Goal: Communication & Community: Answer question/provide support

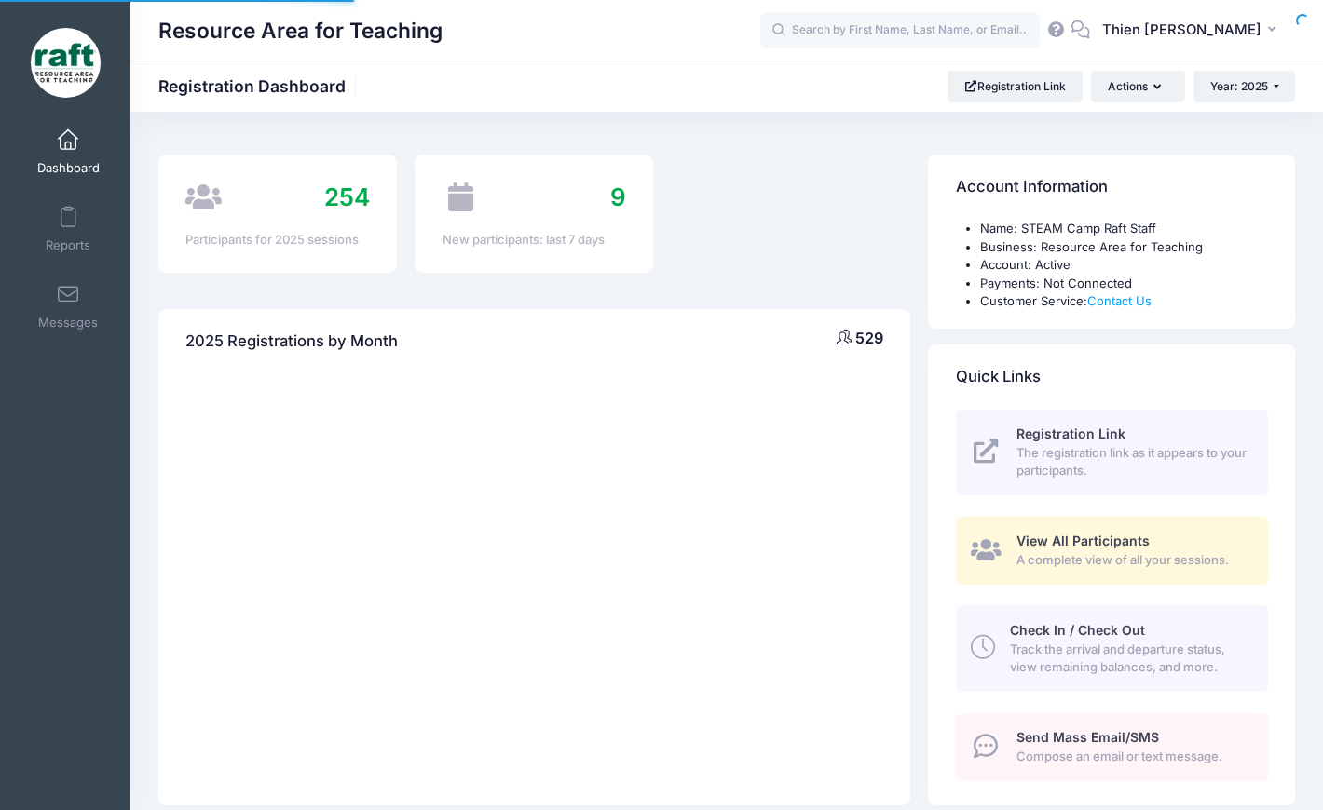
select select
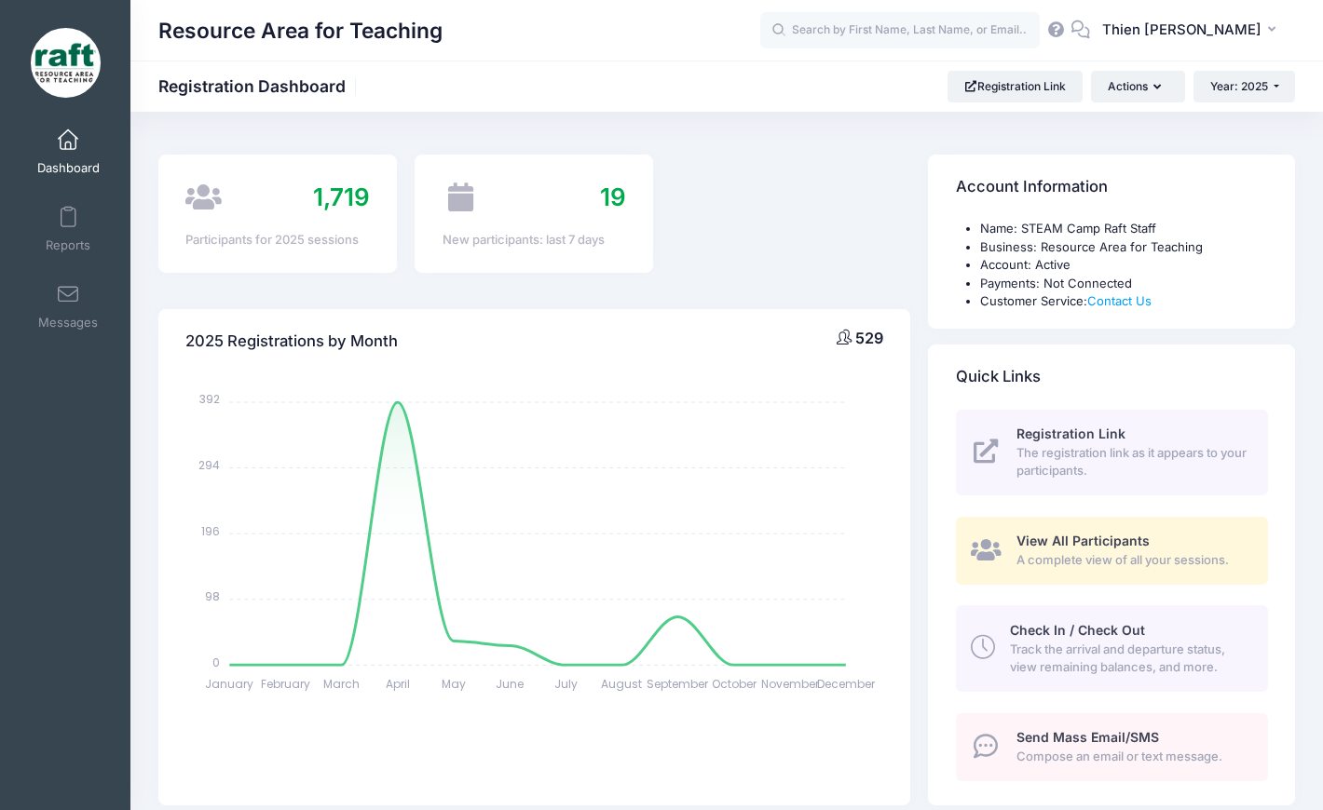
click at [1055, 549] on div "View All Participants A complete view of all your sessions." at bounding box center [1131, 550] width 230 height 37
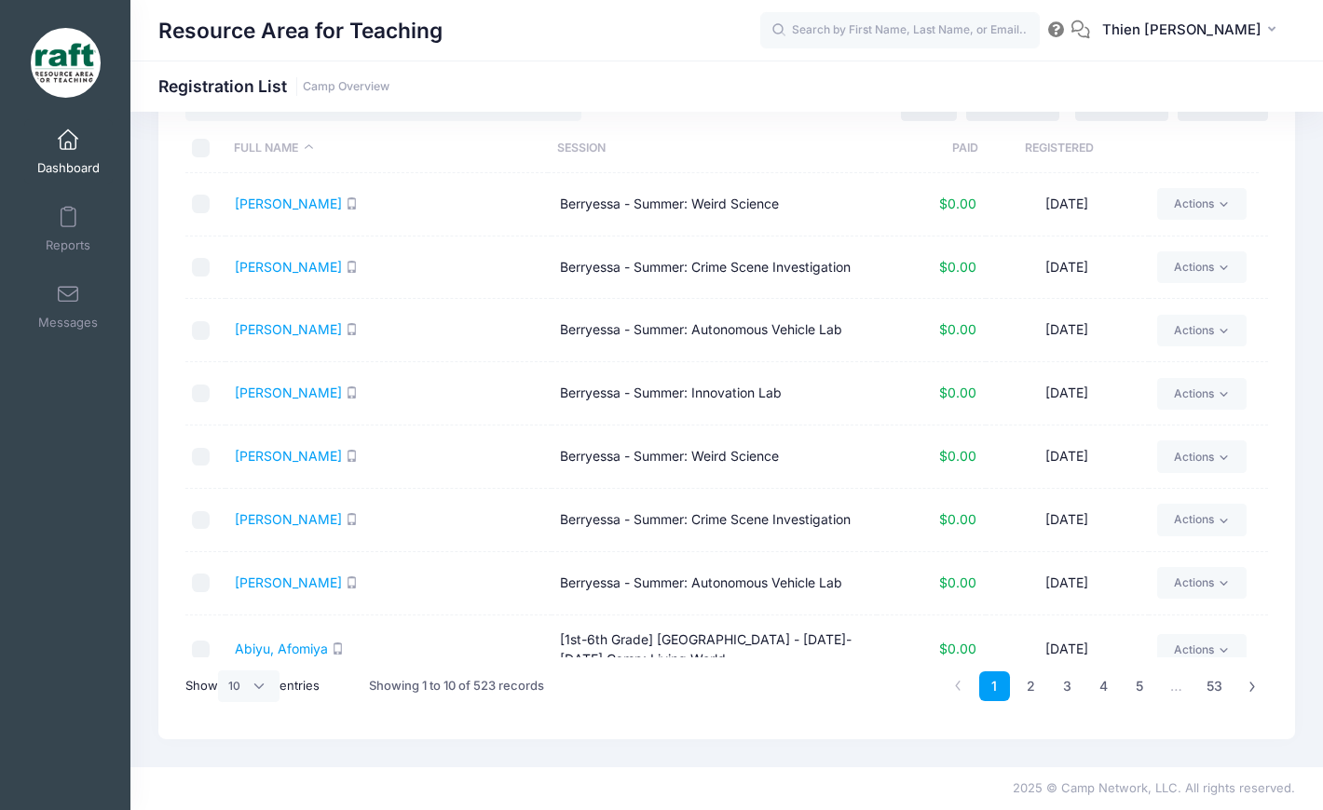
click at [1071, 150] on th "Registered" at bounding box center [1058, 148] width 161 height 49
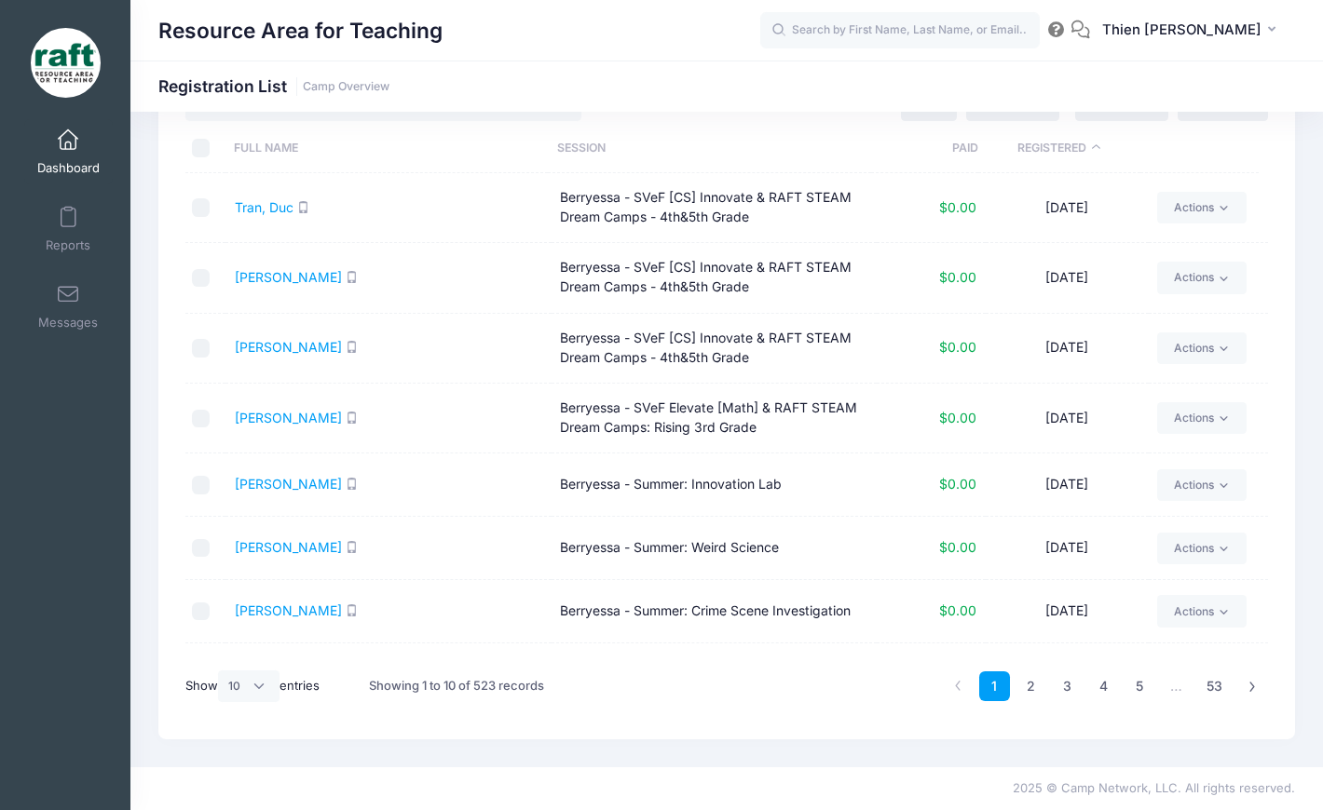
click at [1071, 150] on th "Registered" at bounding box center [1058, 148] width 161 height 49
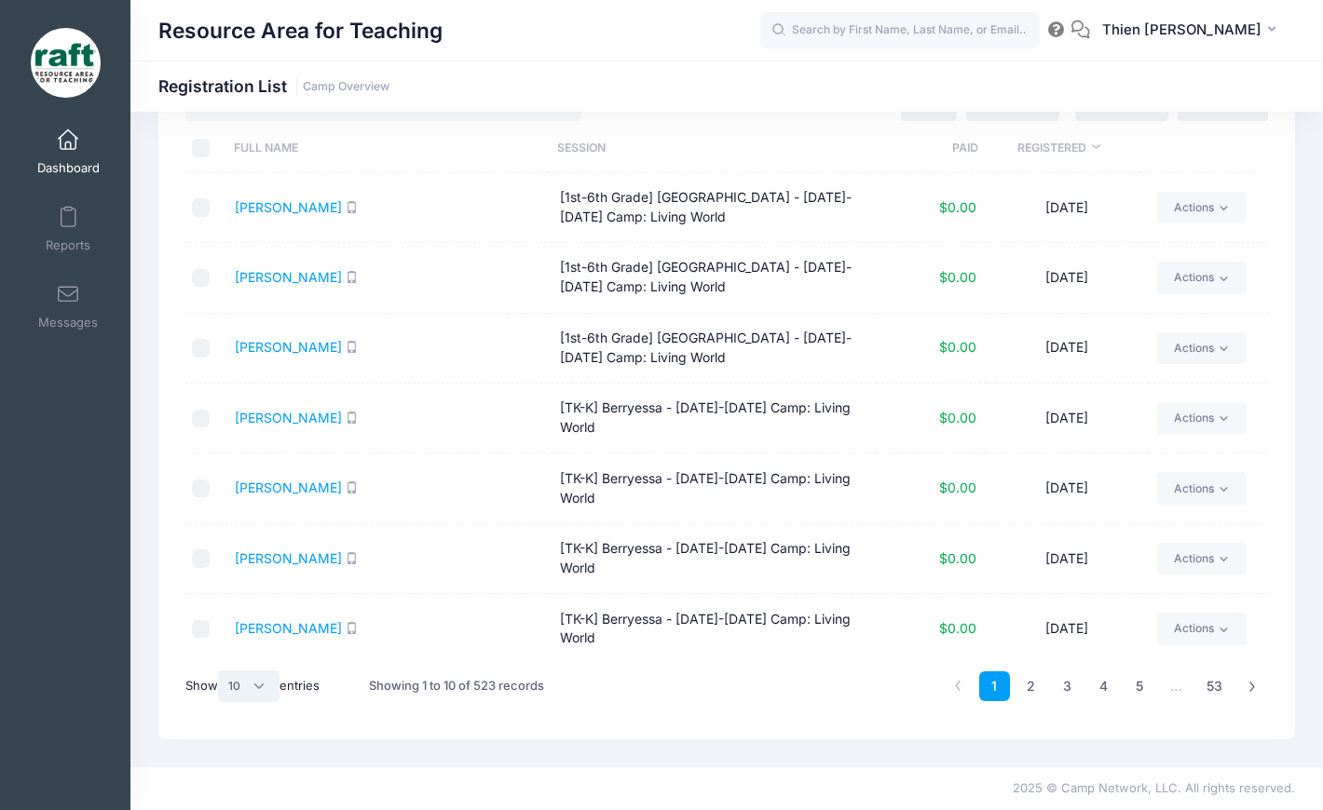
click at [252, 690] on select "All 10 25 50" at bounding box center [248, 687] width 61 height 32
select select "50"
click at [221, 671] on select "All 10 25 50" at bounding box center [248, 687] width 61 height 32
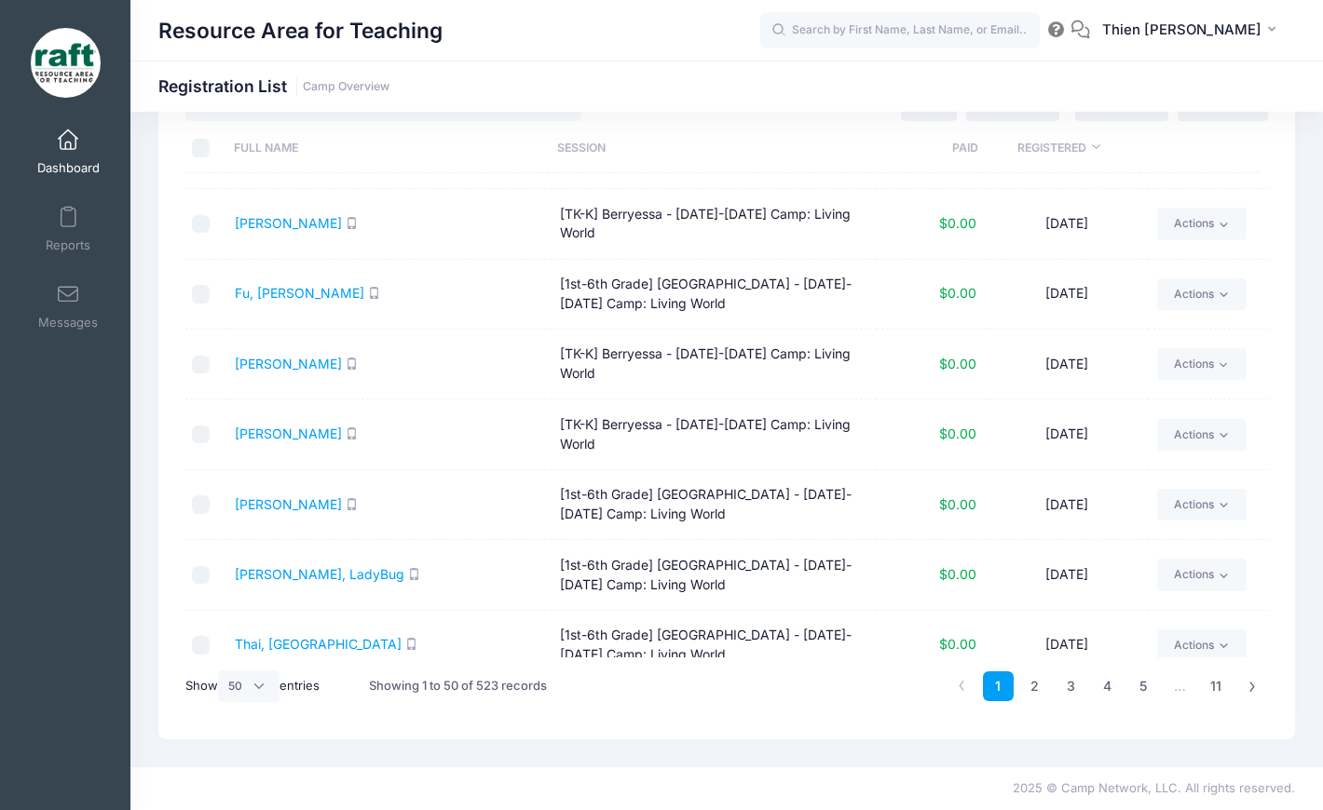
scroll to position [373, 0]
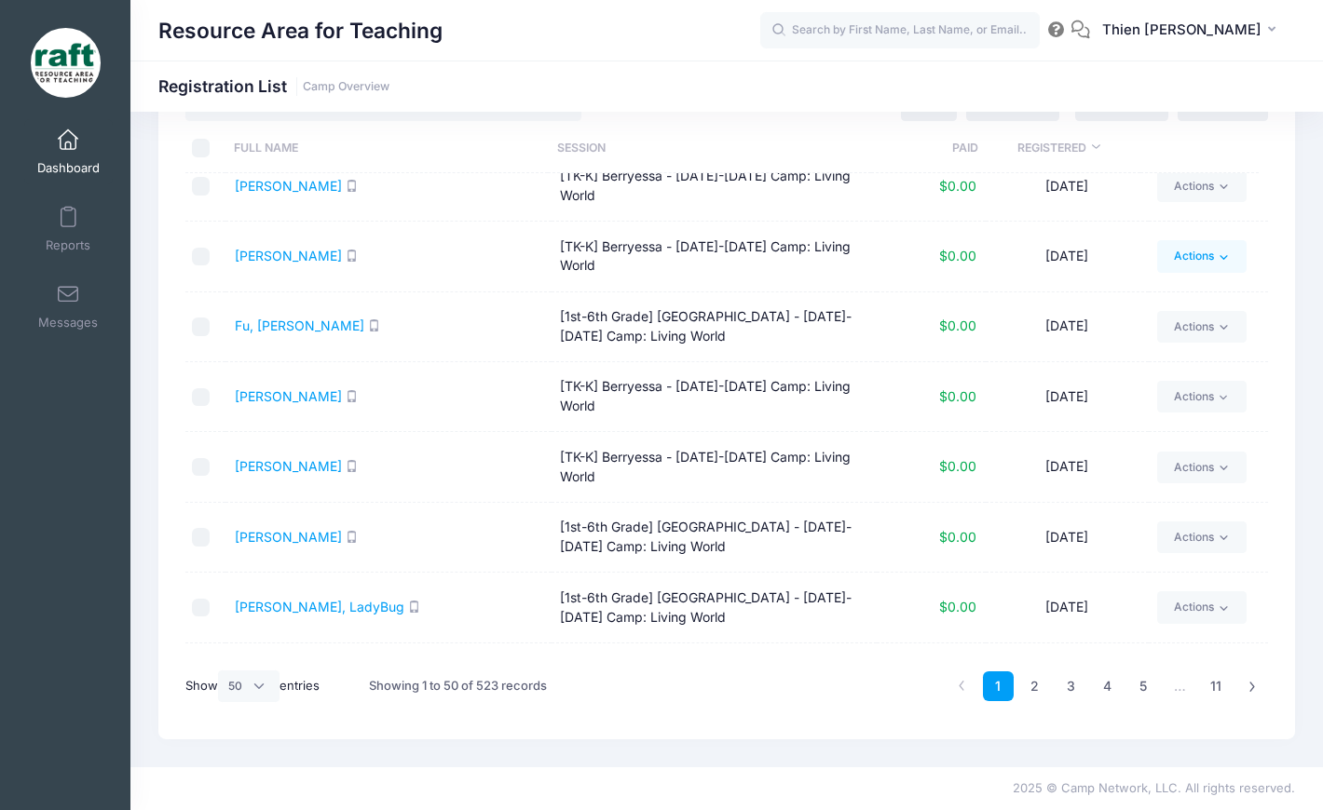
click at [1217, 251] on icon at bounding box center [1224, 258] width 14 height 14
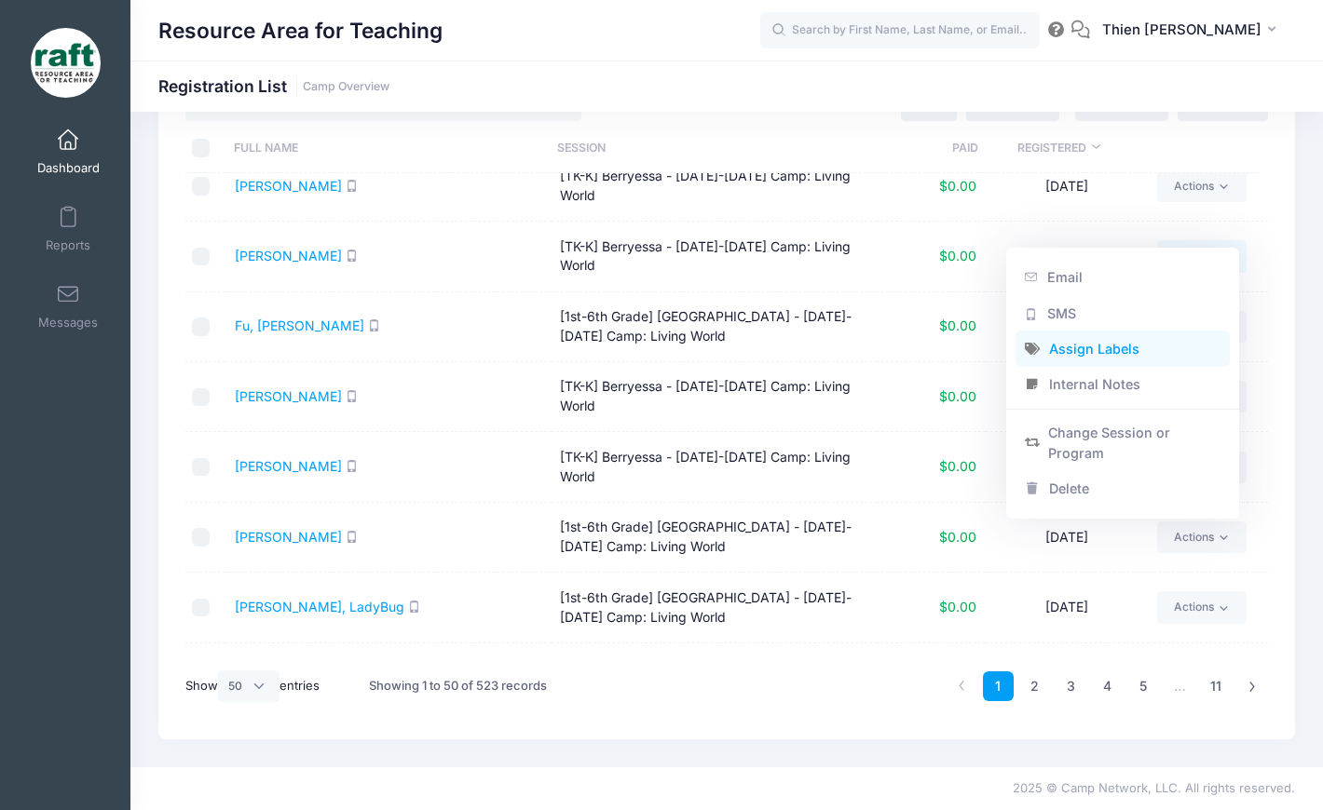
click at [1081, 349] on link "Assign Labels" at bounding box center [1122, 349] width 215 height 35
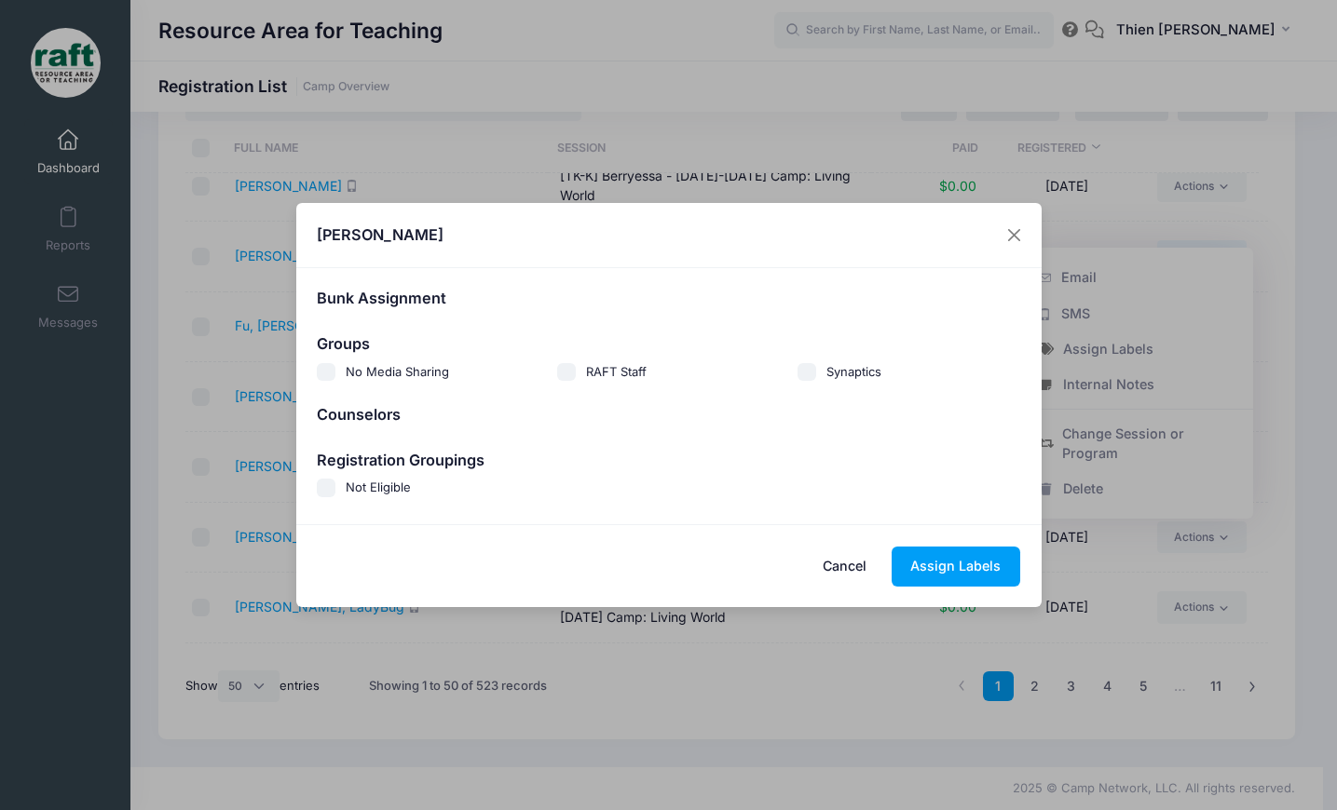
click at [377, 492] on span "Not Eligible" at bounding box center [378, 487] width 65 height 15
click at [335, 492] on input "Not Eligible" at bounding box center [326, 488] width 19 height 19
checkbox input "true"
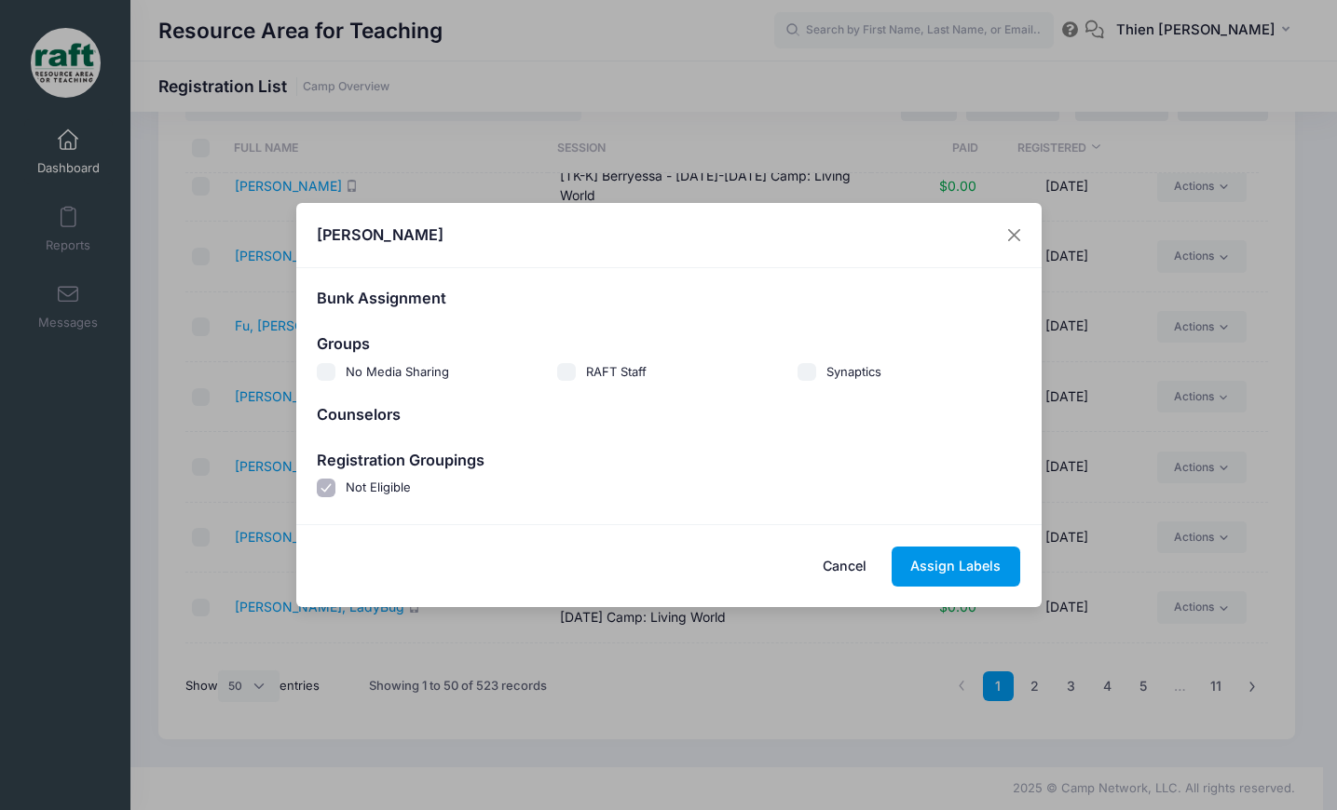
click at [994, 565] on button "Assign Labels" at bounding box center [955, 567] width 129 height 40
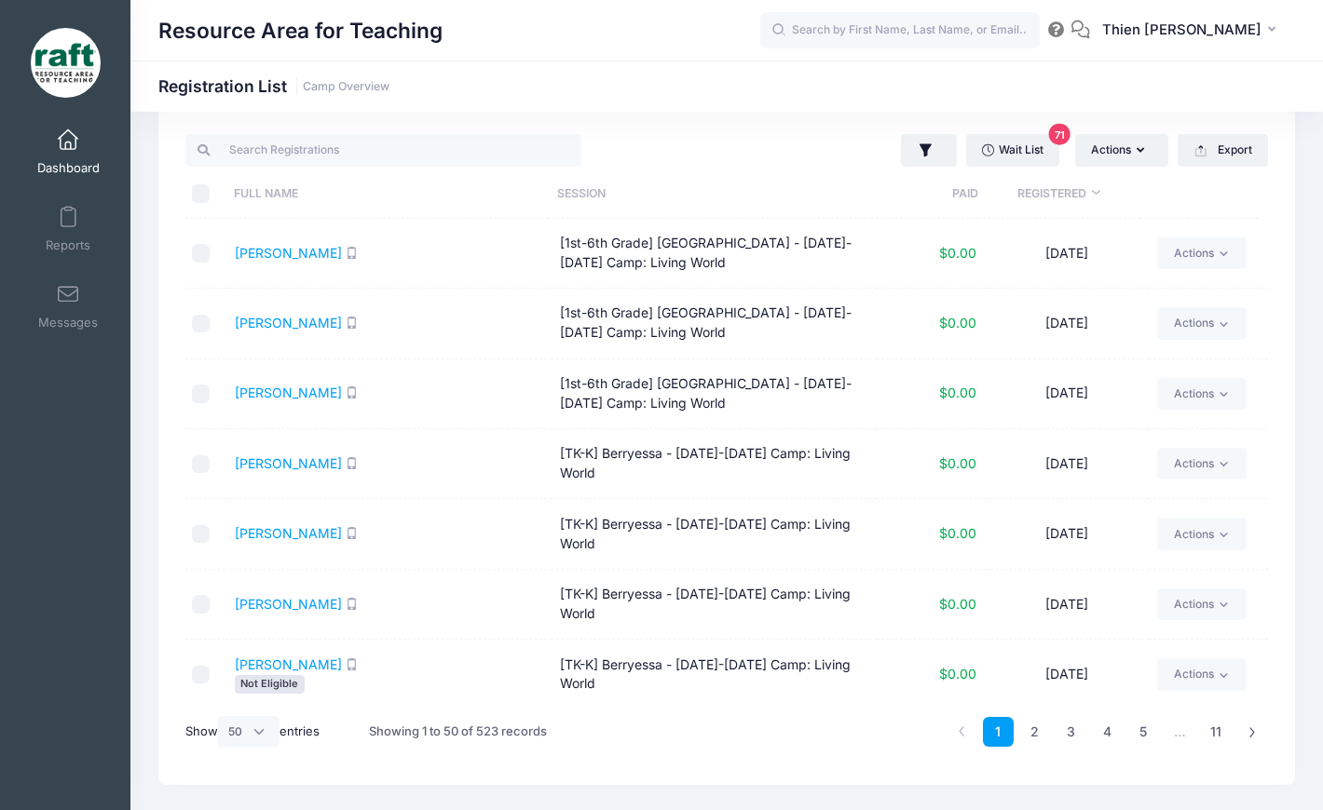
scroll to position [21, 0]
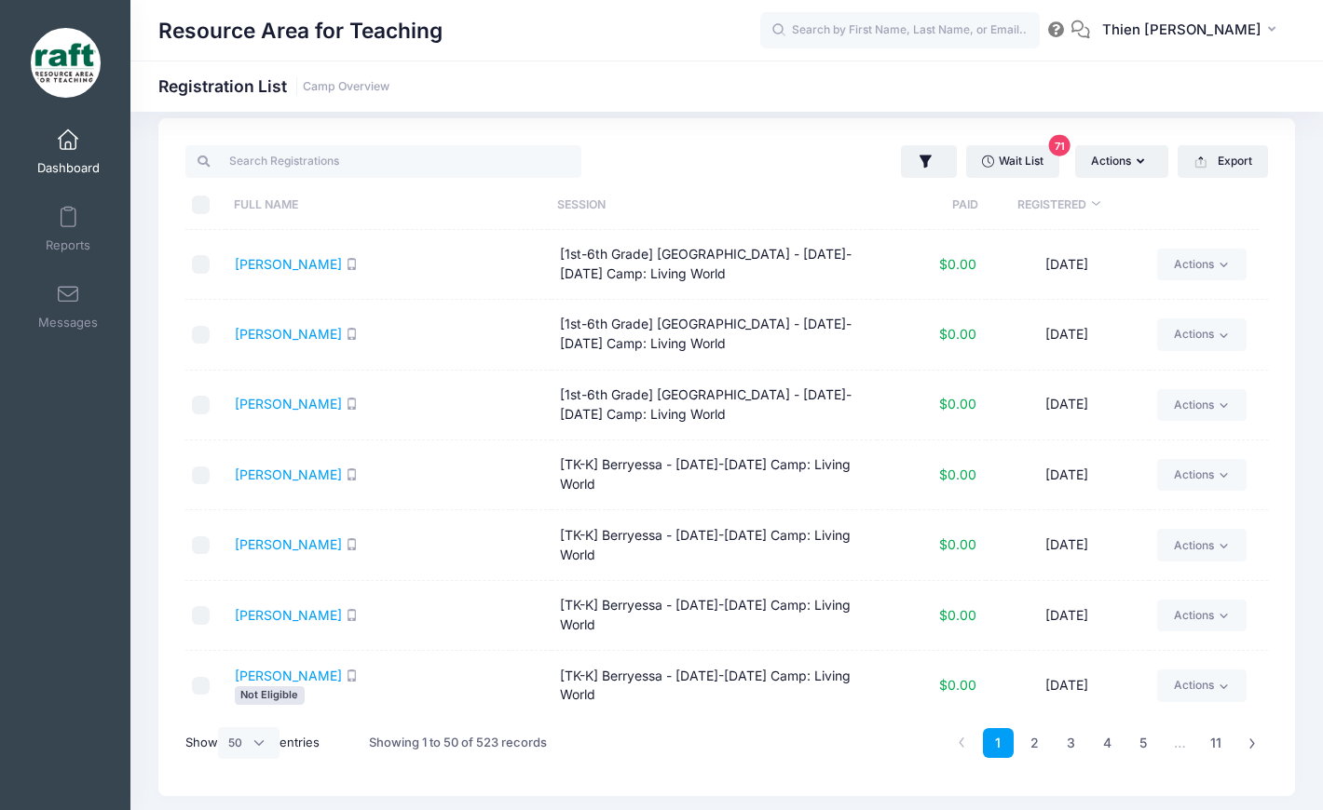
click at [75, 538] on div "My Events Dashboard Reports Messages My Profile Log out" at bounding box center [65, 444] width 130 height 663
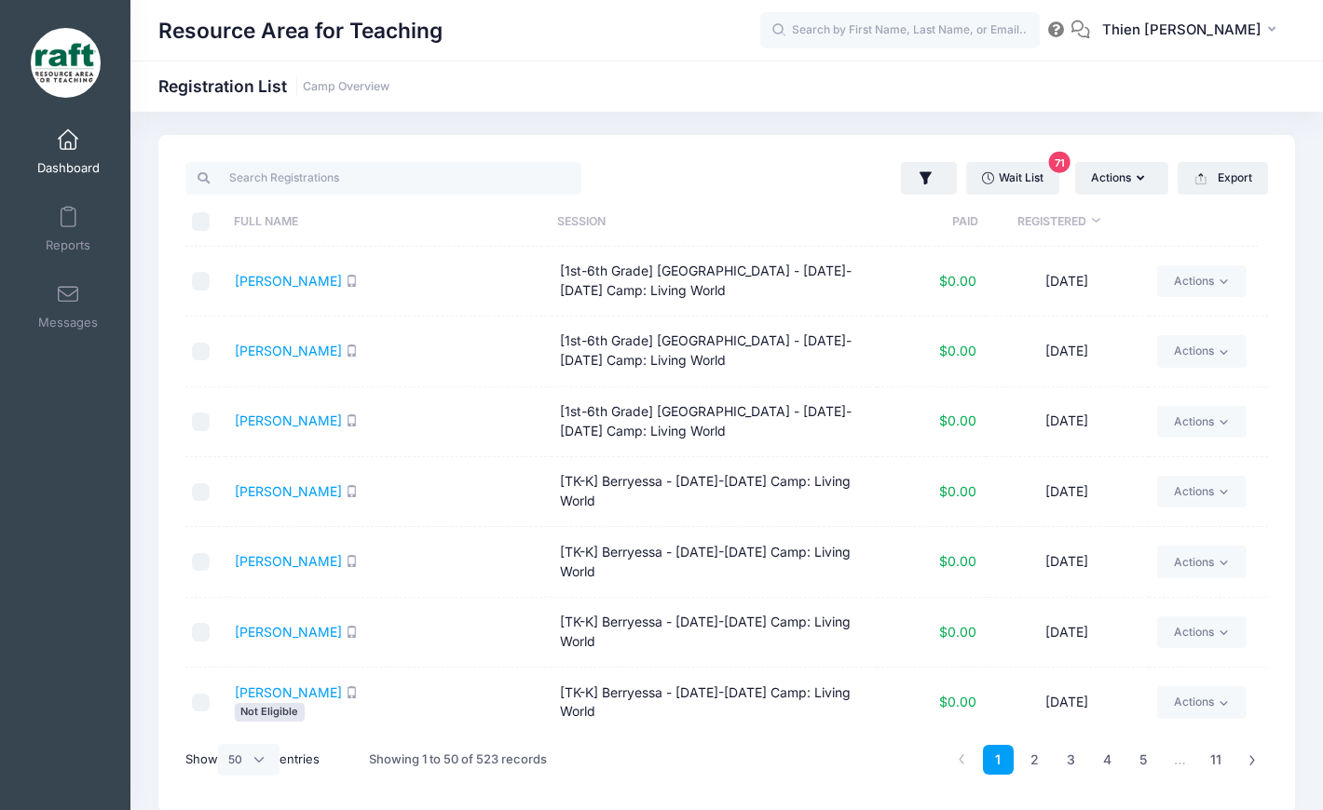
scroll to position [0, 0]
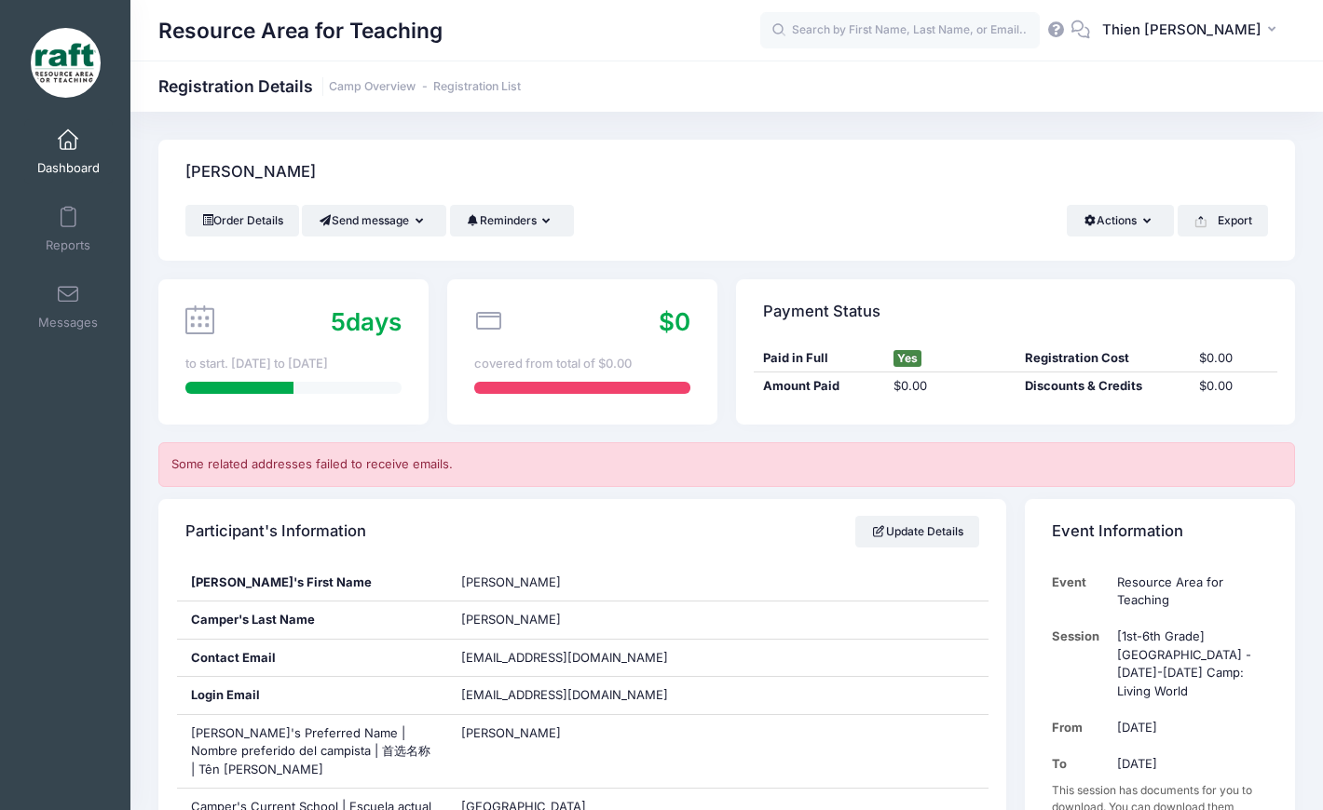
scroll to position [279, 0]
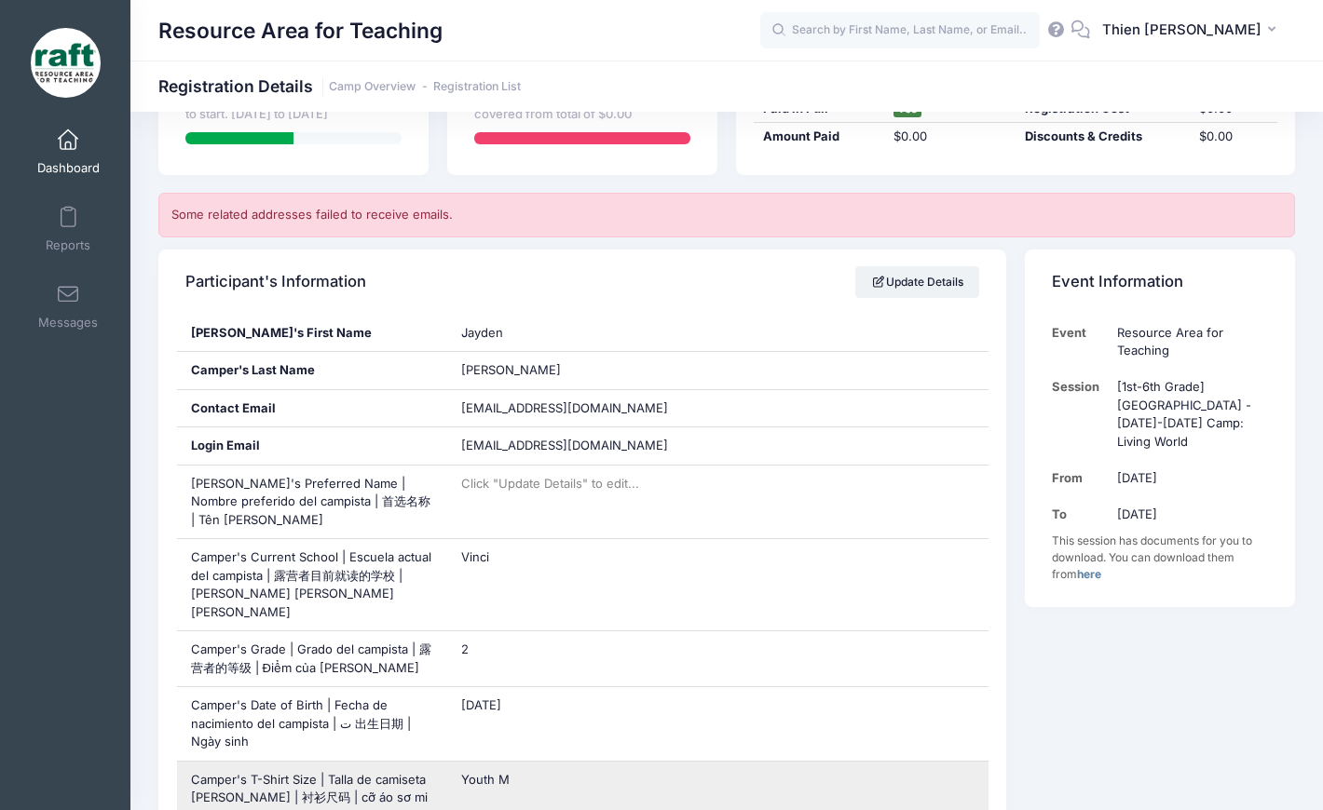
scroll to position [279, 0]
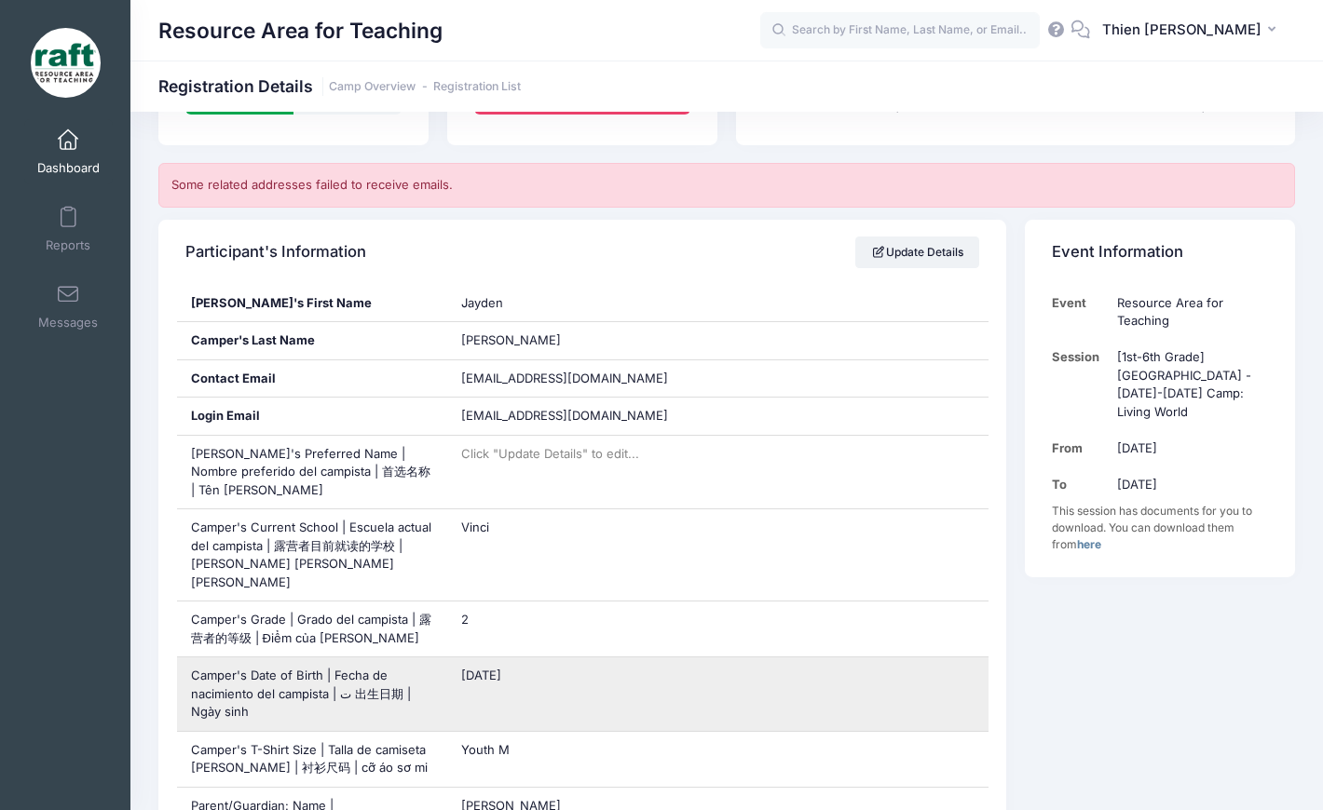
drag, startPoint x: 545, startPoint y: 661, endPoint x: 463, endPoint y: 662, distance: 82.0
click at [463, 662] on div "[DATE]" at bounding box center [717, 695] width 541 height 74
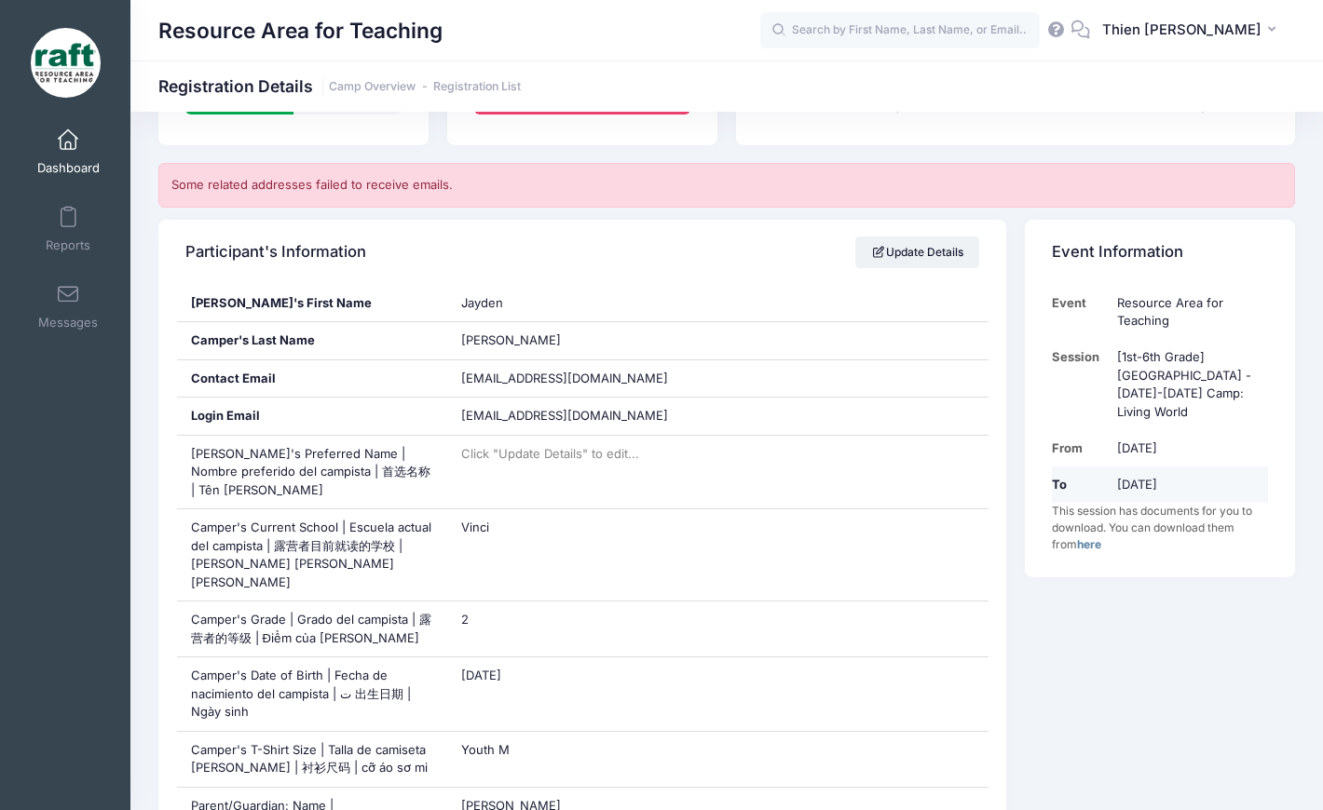
copy span "[DATE]"
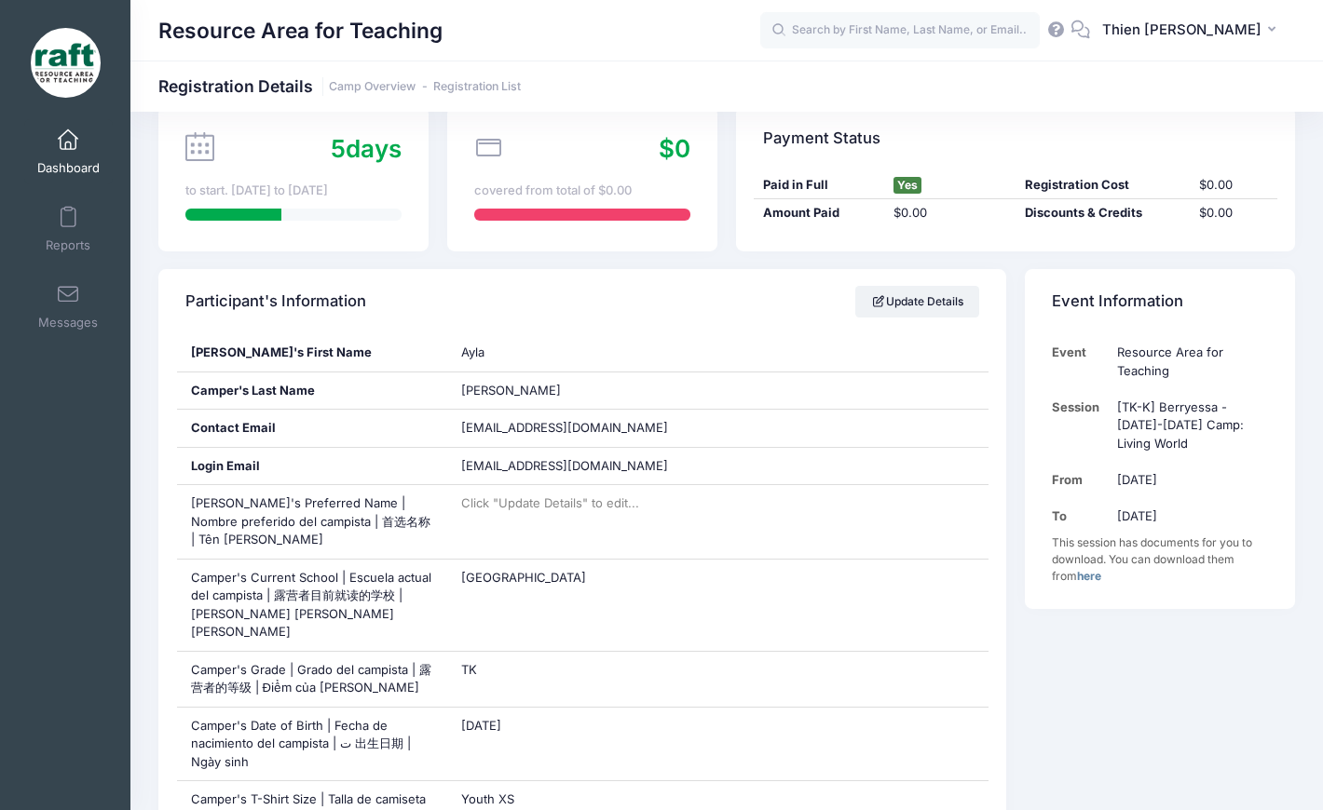
scroll to position [279, 0]
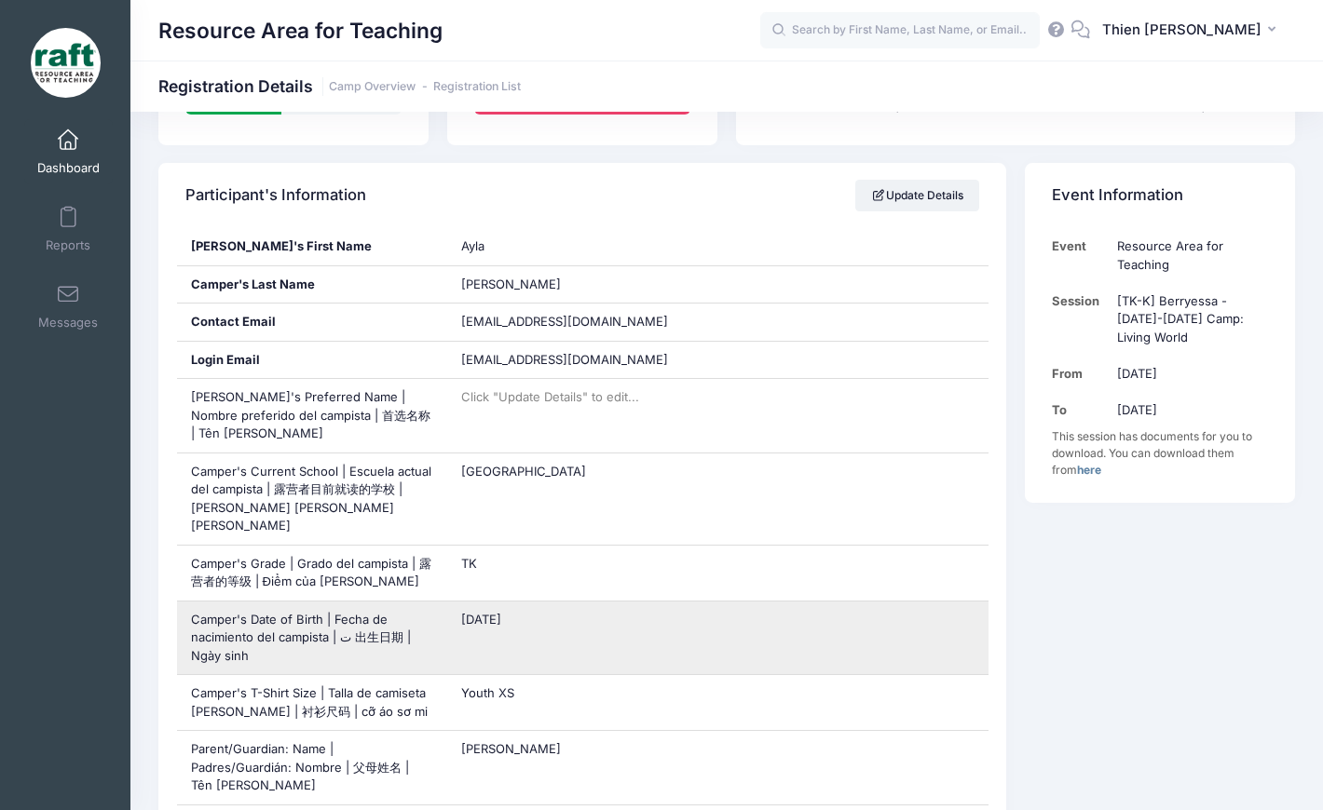
drag, startPoint x: 565, startPoint y: 607, endPoint x: 463, endPoint y: 604, distance: 101.6
click at [463, 604] on div "12/31/2020" at bounding box center [717, 639] width 541 height 74
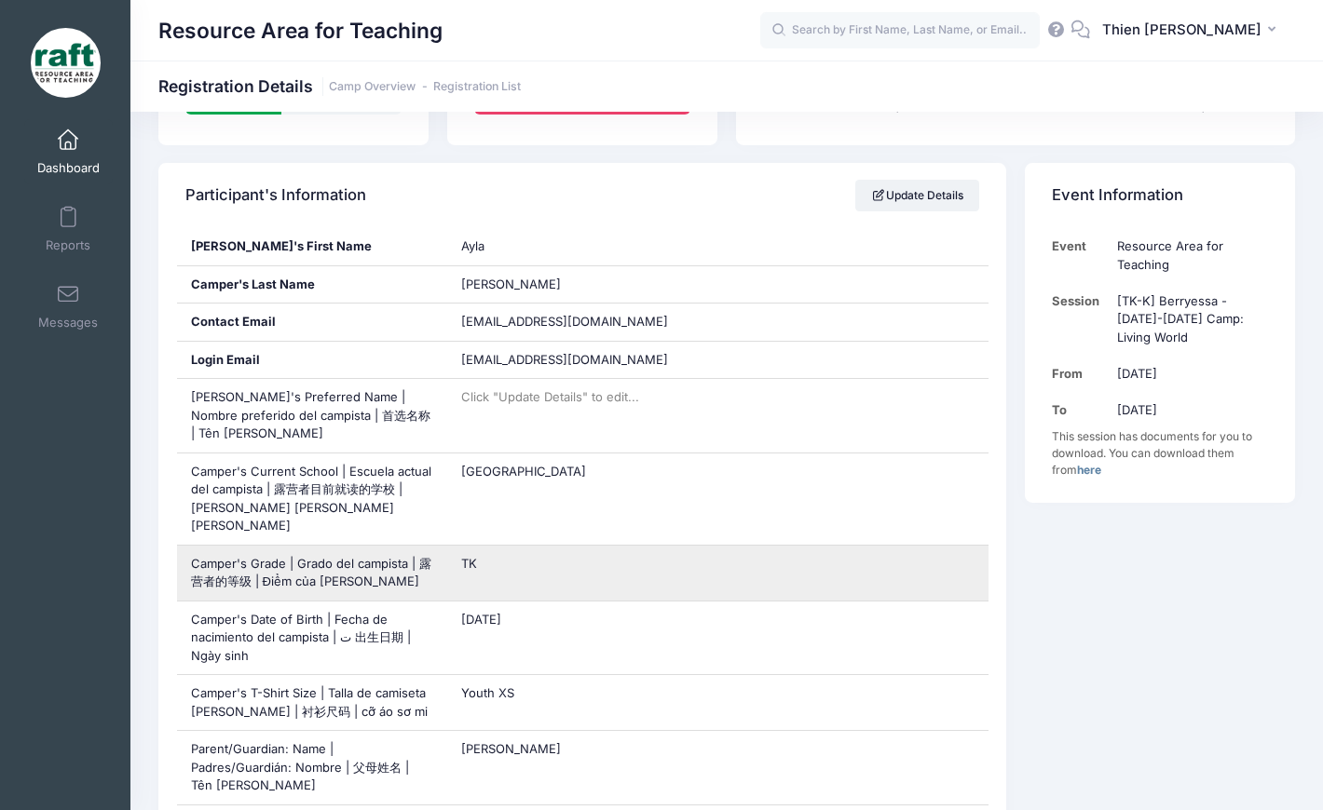
copy span "12/31/2020"
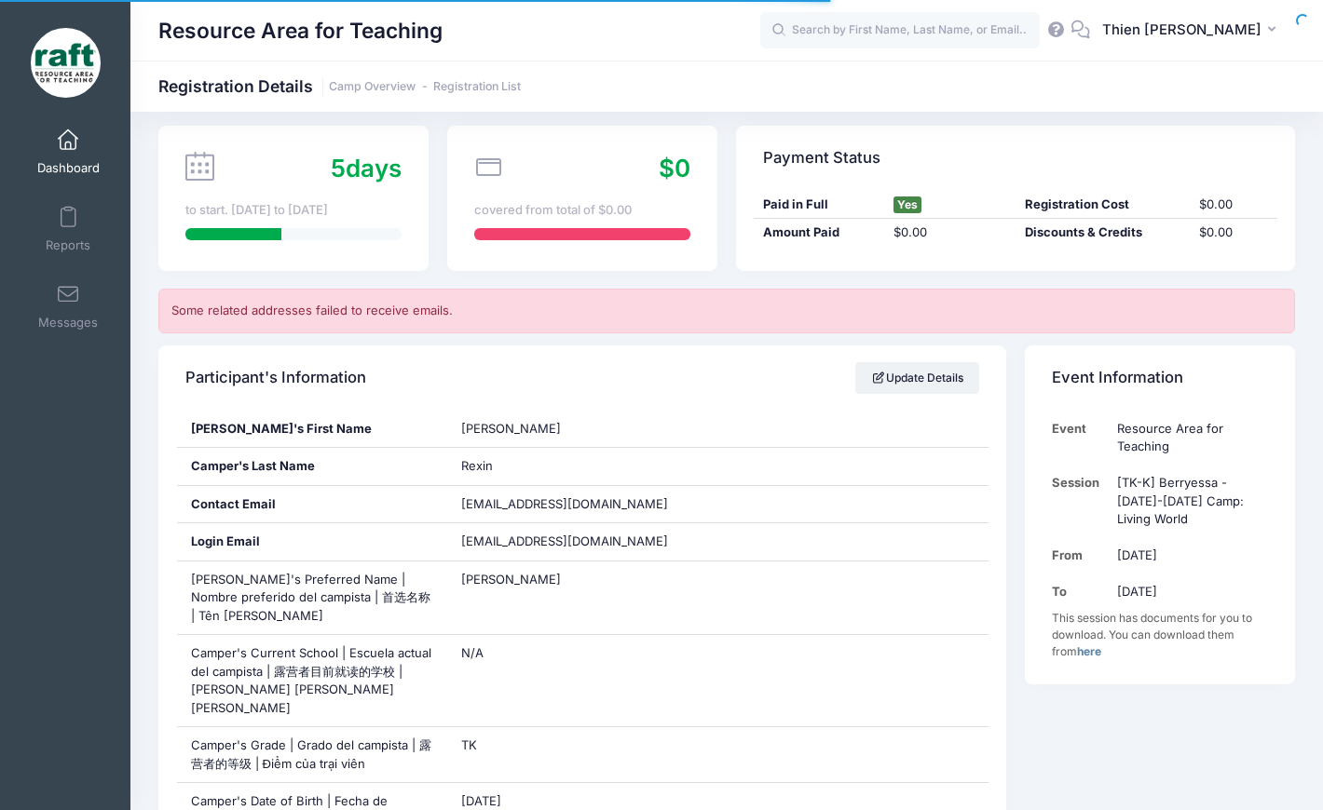
scroll to position [373, 0]
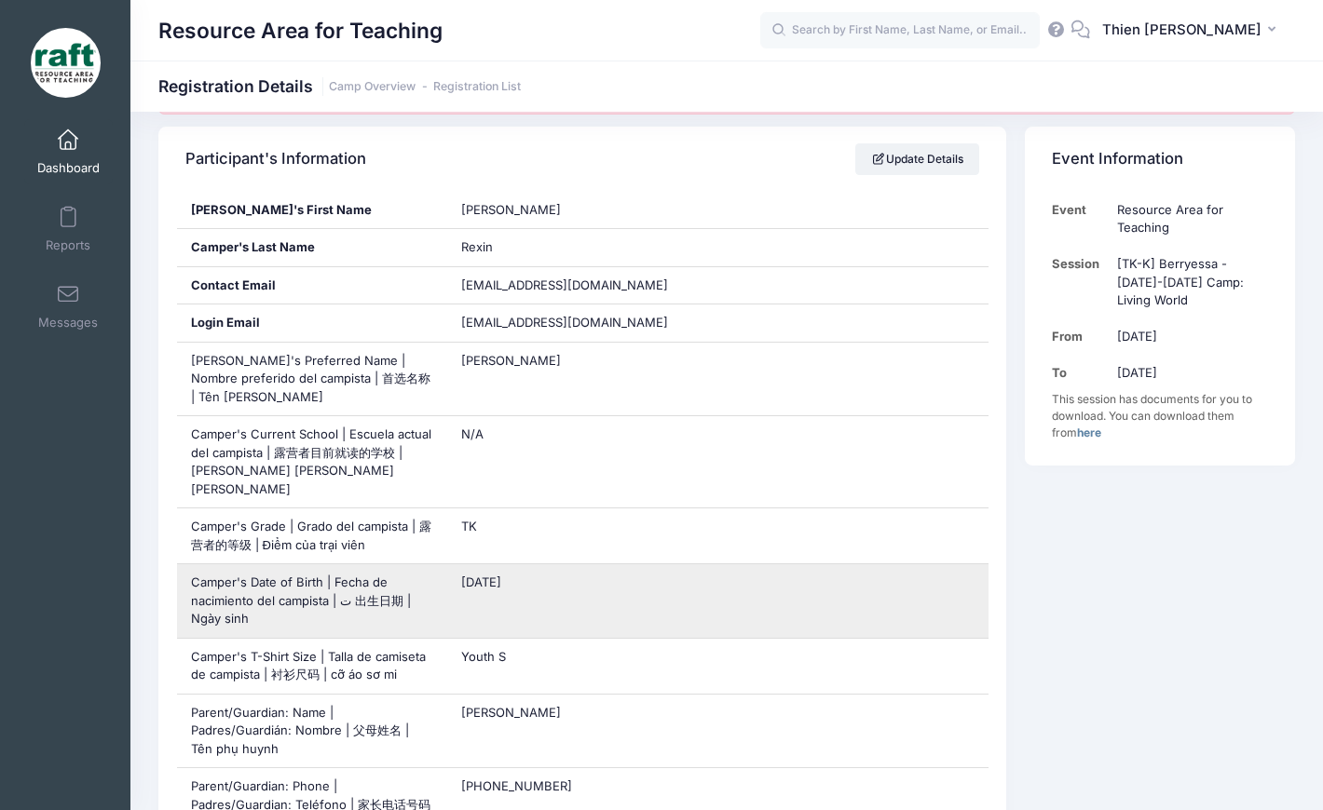
drag, startPoint x: 551, startPoint y: 564, endPoint x: 456, endPoint y: 569, distance: 95.2
click at [456, 569] on div "11/25/2021" at bounding box center [717, 602] width 541 height 74
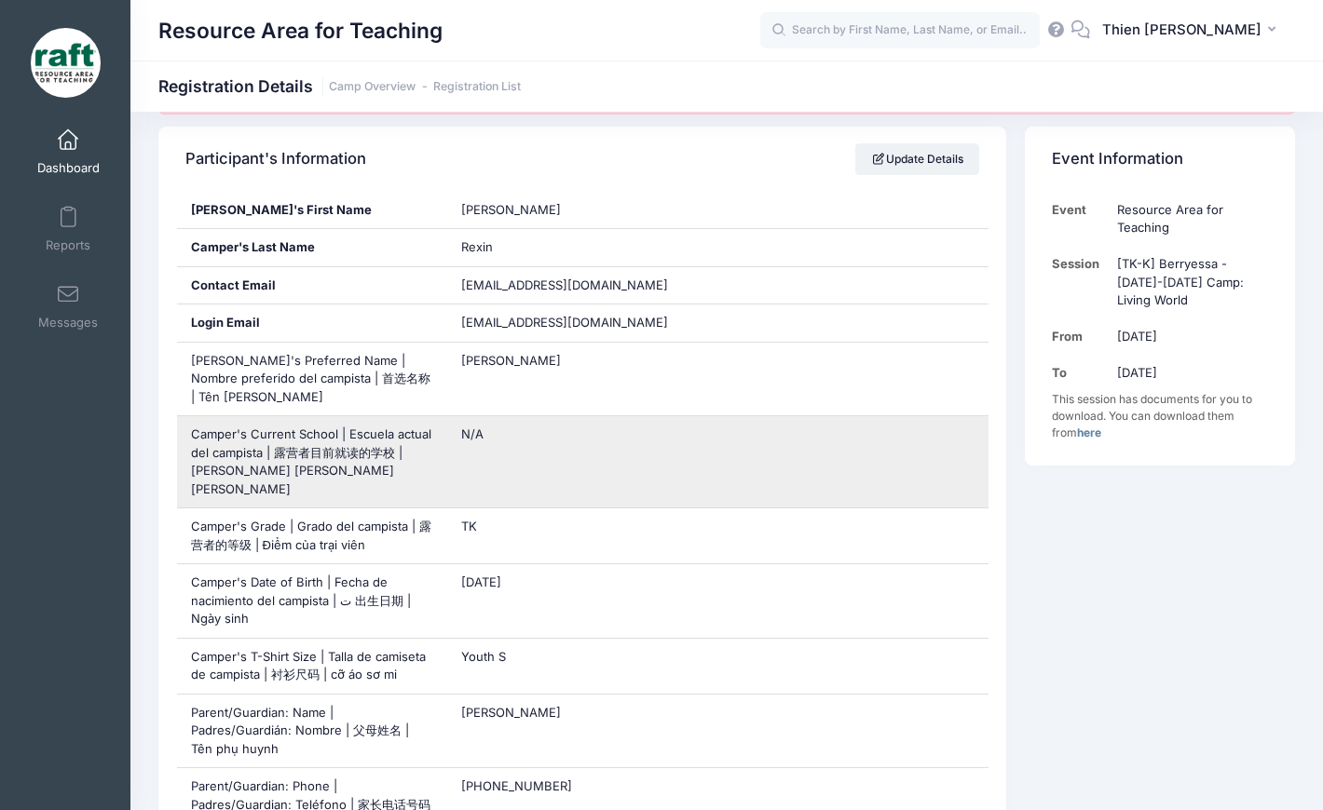
copy span "11/25/2021"
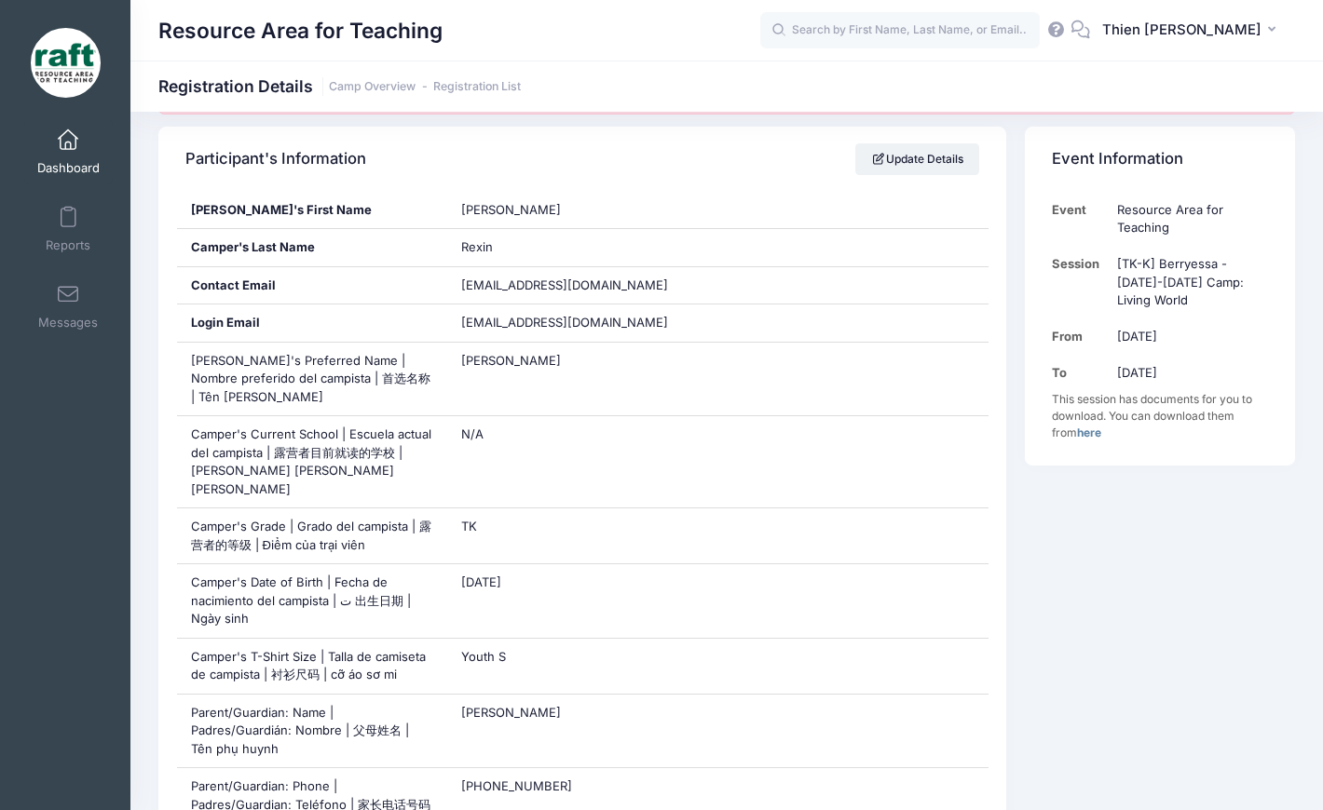
click at [107, 445] on div "My Events Dashboard Reports Messages My Profile Log out" at bounding box center [65, 444] width 130 height 663
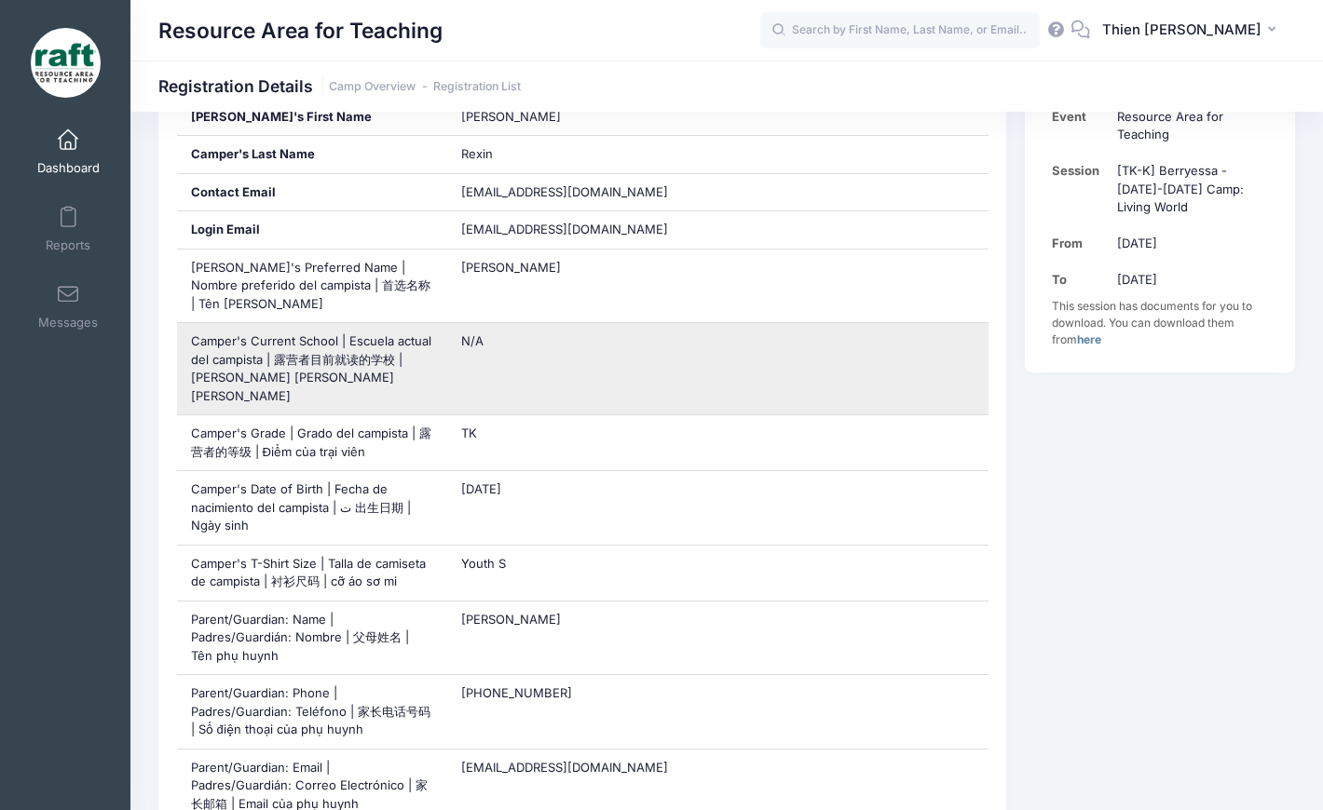
scroll to position [559, 0]
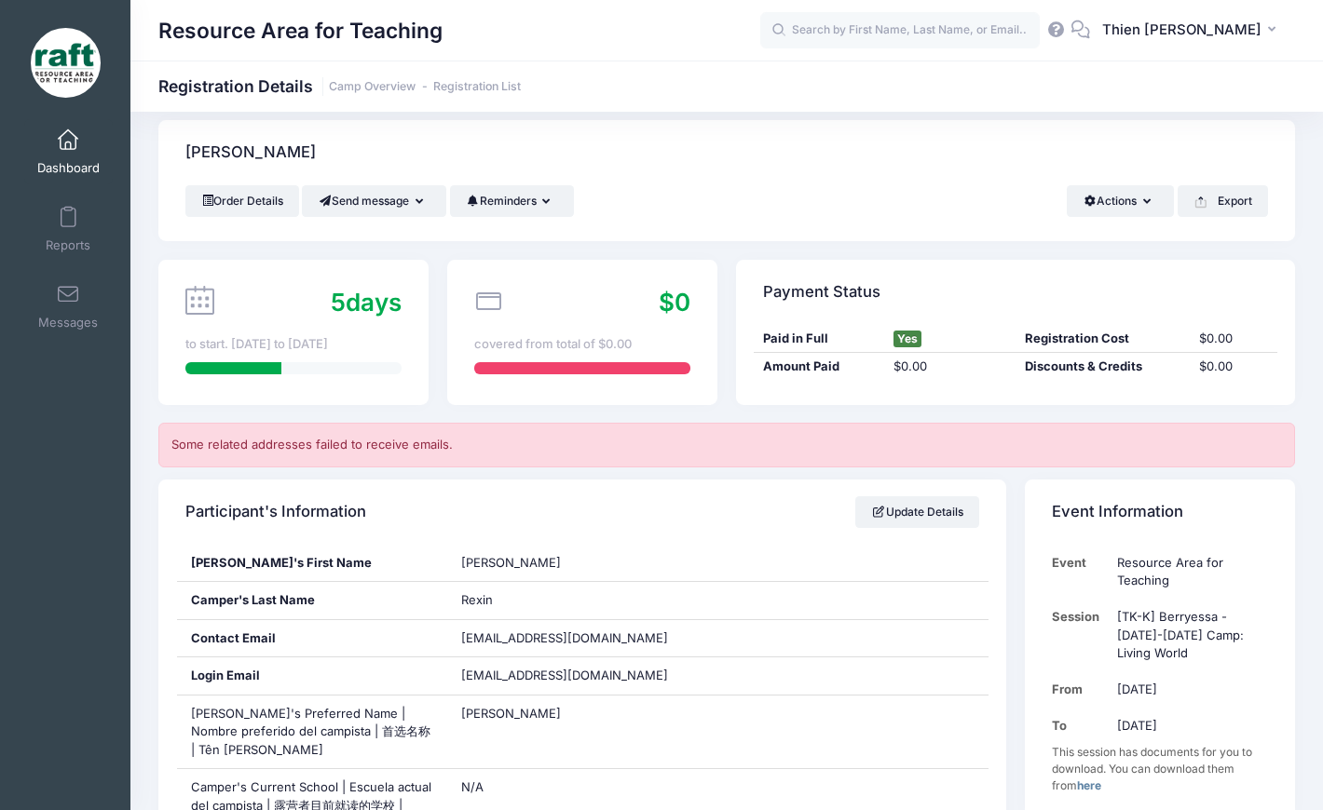
scroll to position [0, 0]
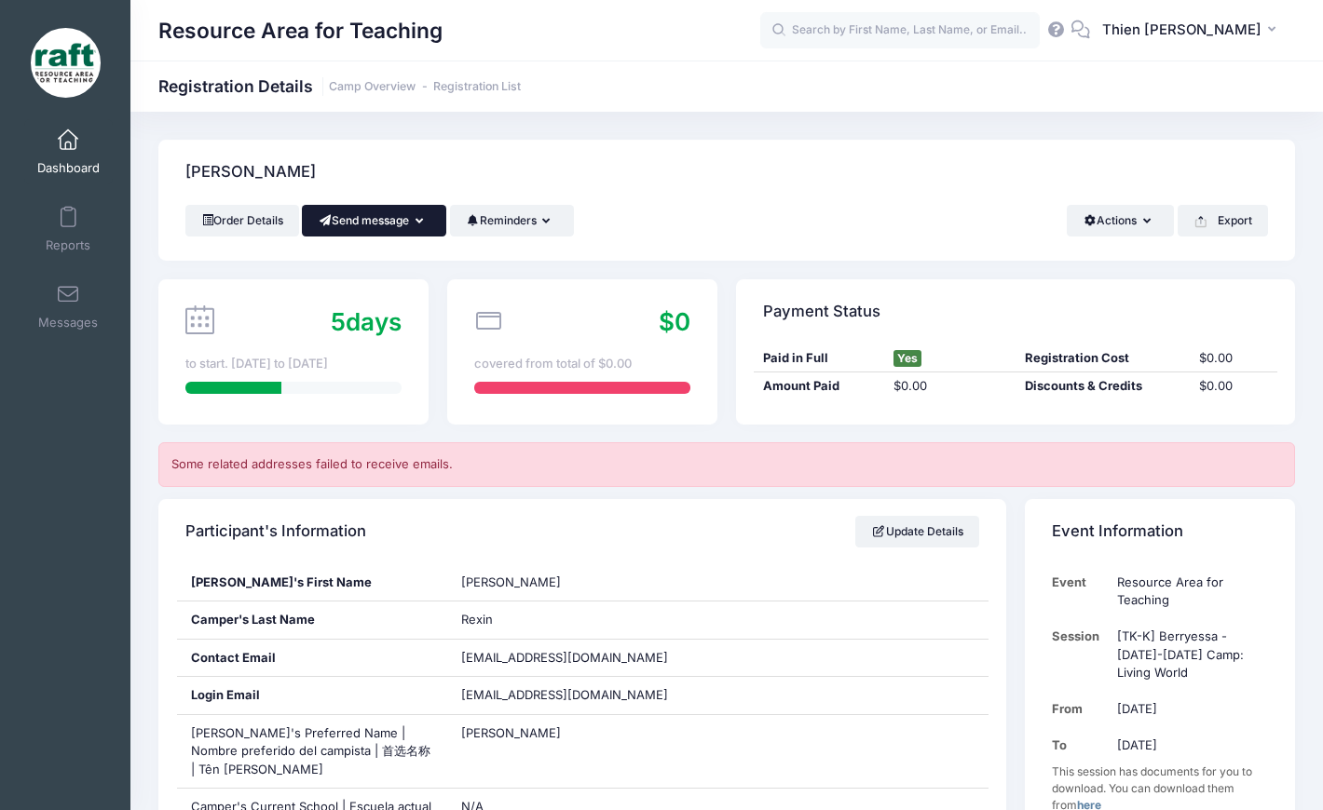
click at [397, 225] on button "Send message" at bounding box center [374, 221] width 144 height 32
click at [396, 258] on link "Send Email" at bounding box center [388, 266] width 113 height 35
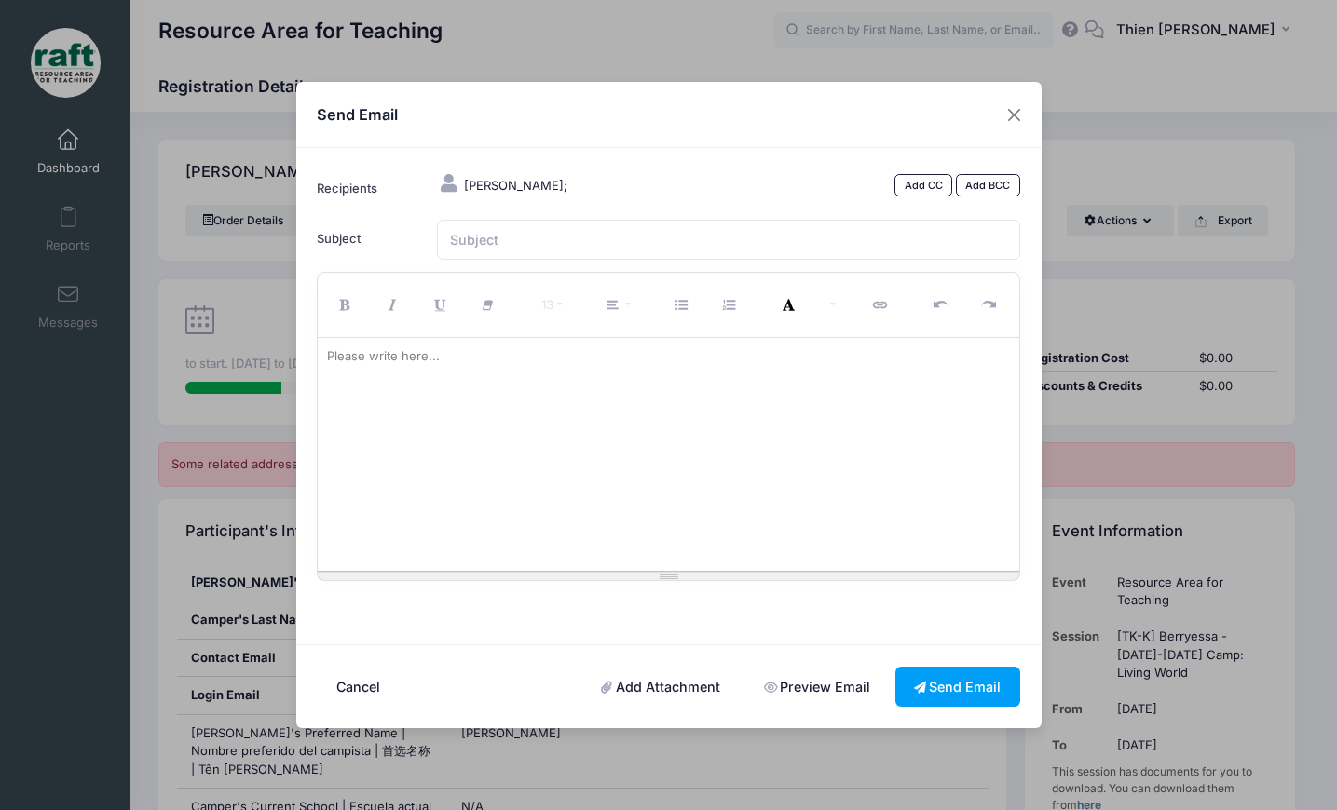
click at [463, 429] on div at bounding box center [668, 454] width 701 height 233
paste div
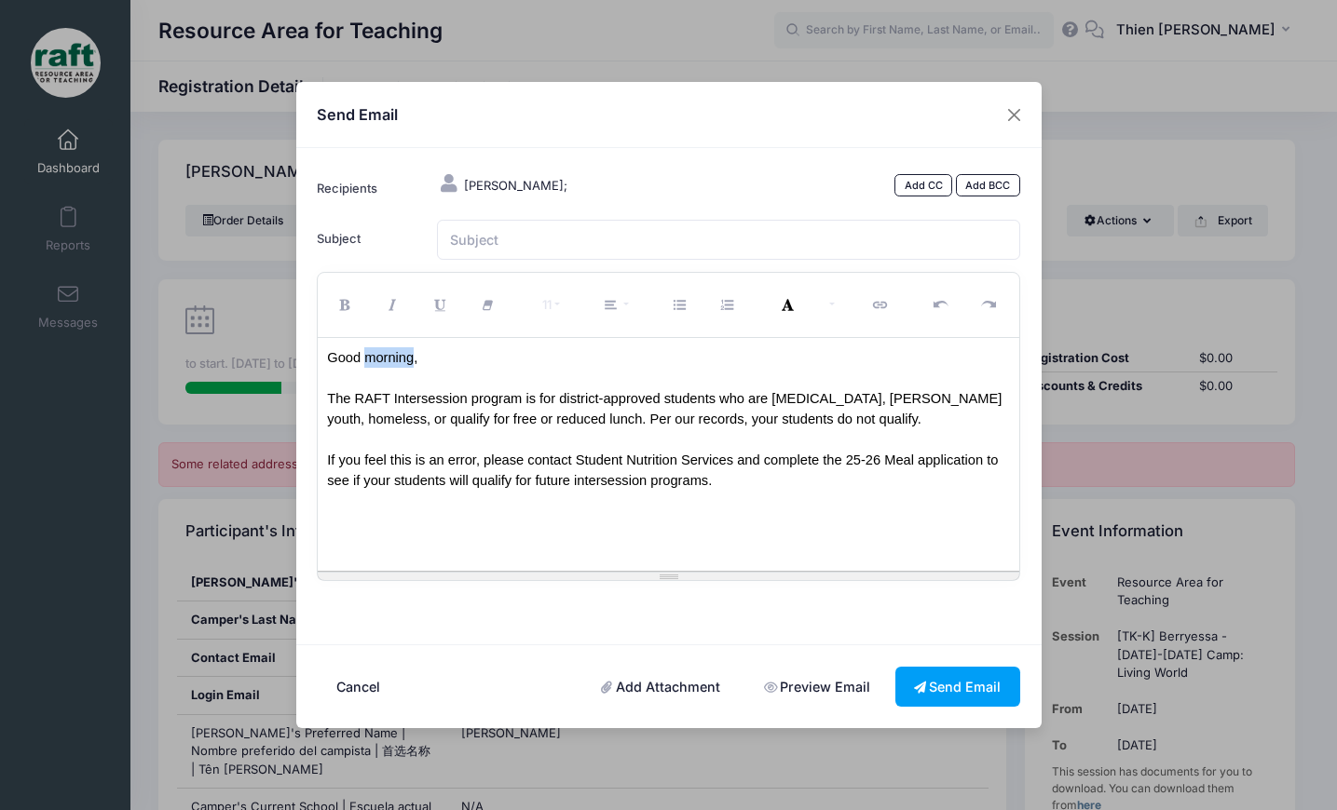
drag, startPoint x: 363, startPoint y: 358, endPoint x: 405, endPoint y: 362, distance: 42.2
click at [405, 362] on span "Good morning, The RAFT Intersession program is for district-approved students w…" at bounding box center [664, 419] width 674 height 138
click at [560, 239] on input "Subject" at bounding box center [728, 240] width 583 height 40
type input "October Intersession 2025 RAFT Camp"
click at [919, 681] on button "Send Email" at bounding box center [957, 687] width 125 height 40
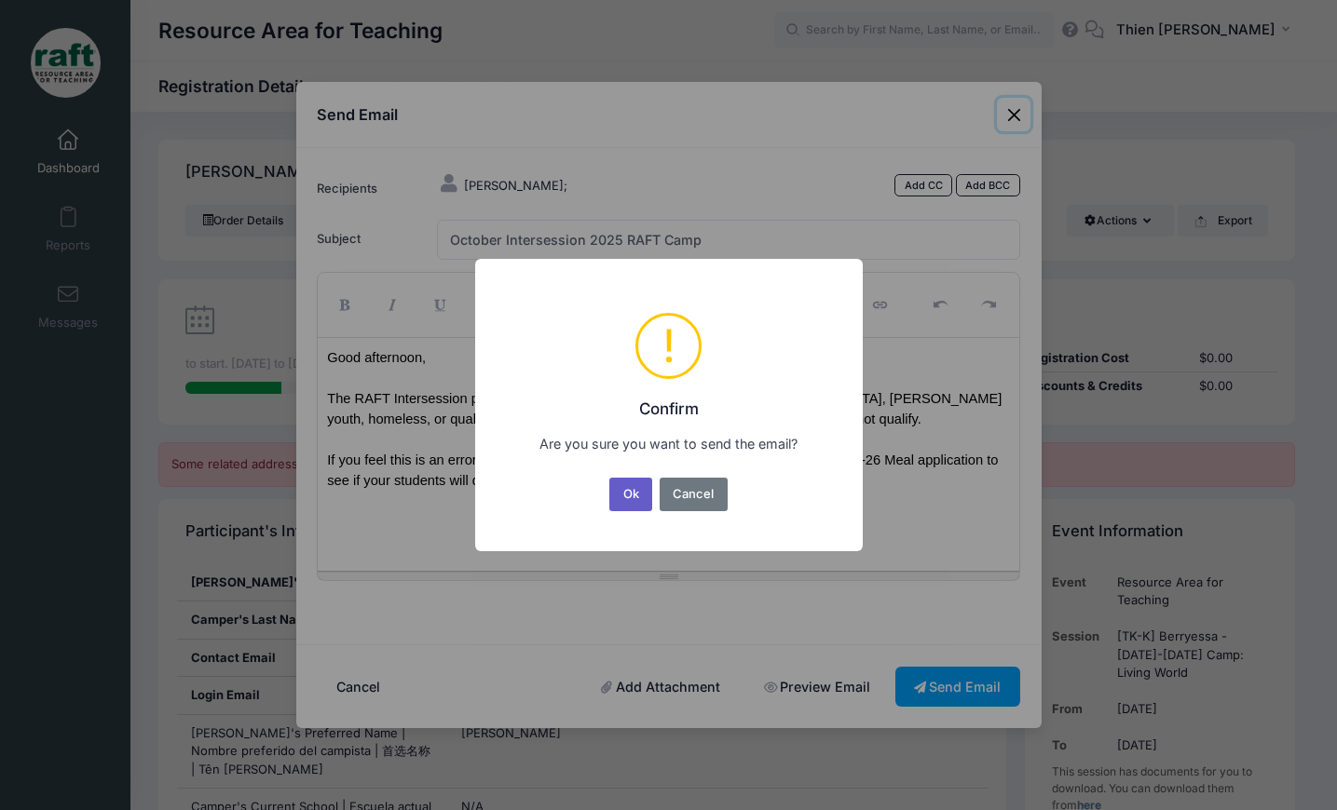
click at [648, 499] on button "Ok" at bounding box center [630, 495] width 43 height 34
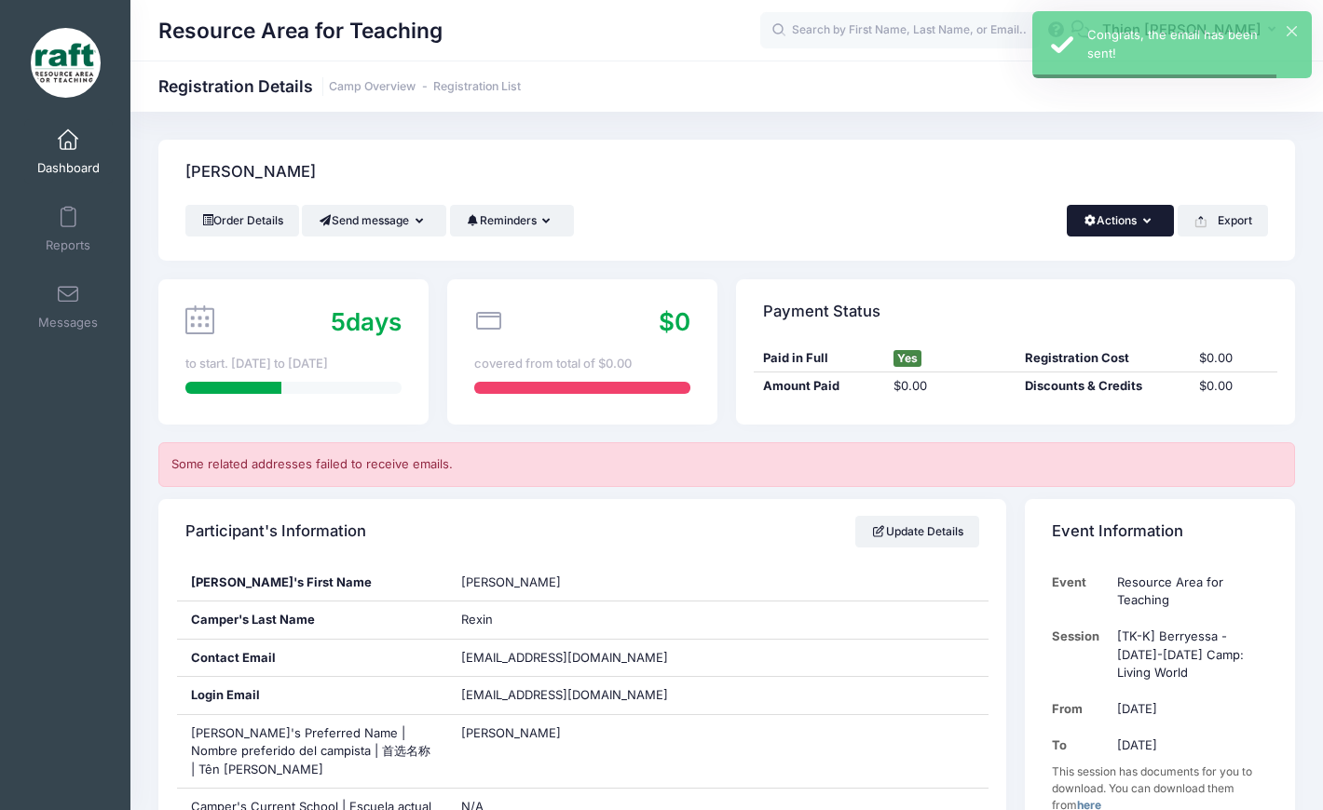
click at [1150, 226] on button "Actions" at bounding box center [1120, 221] width 107 height 32
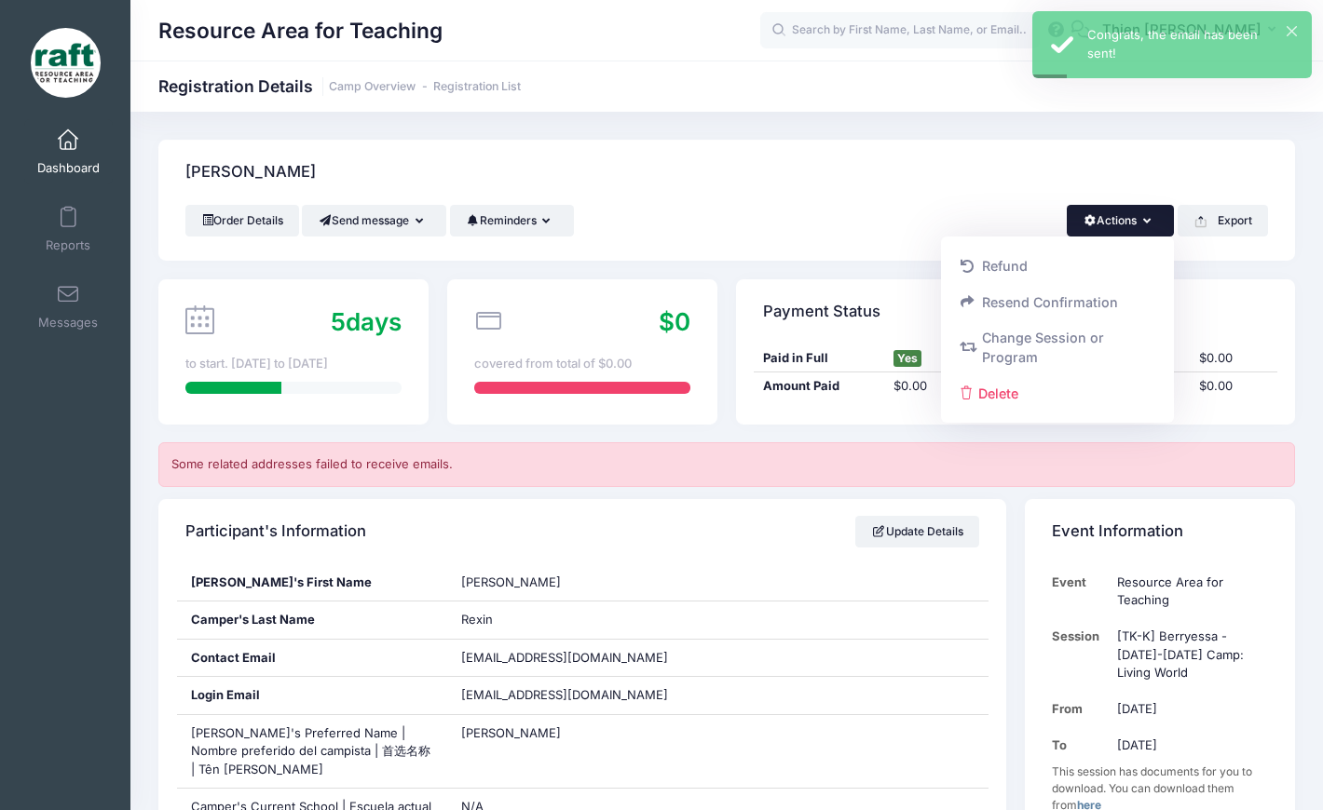
click at [842, 217] on div "Order Details Send message Send Email Send SMS Reminders Send Payment Reminder …" at bounding box center [726, 221] width 1082 height 32
